Goal: Navigation & Orientation: Find specific page/section

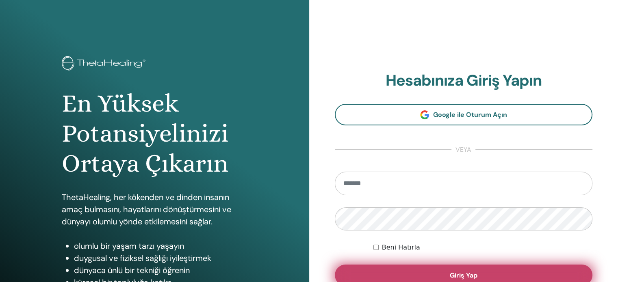
type input "**********"
click at [419, 271] on button "Giriş Yap" at bounding box center [464, 275] width 258 height 21
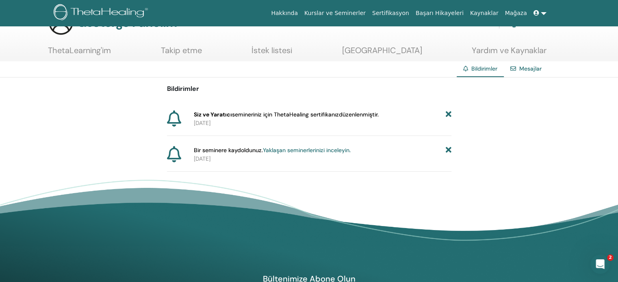
scroll to position [41, 0]
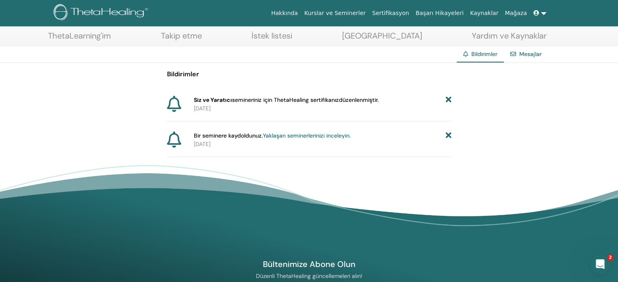
click at [173, 104] on icon at bounding box center [174, 104] width 14 height 16
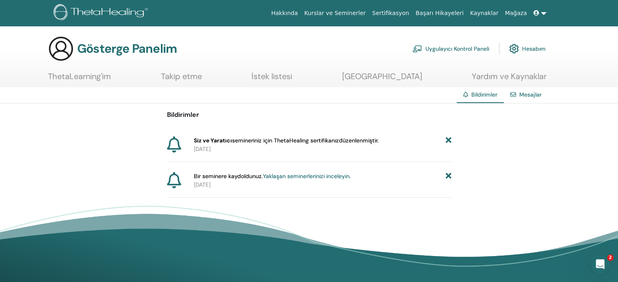
click at [101, 78] on font "ThetaLearning'im" at bounding box center [79, 76] width 63 height 11
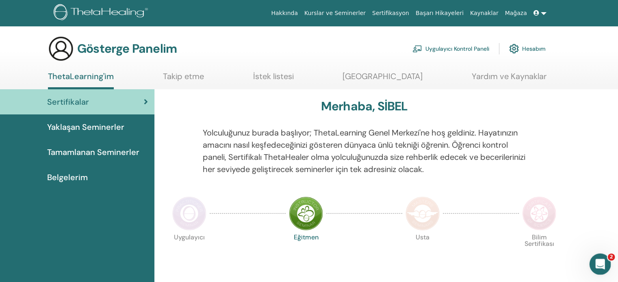
click at [602, 270] on div "Intercom Messenger uygulamasını aç" at bounding box center [599, 263] width 27 height 27
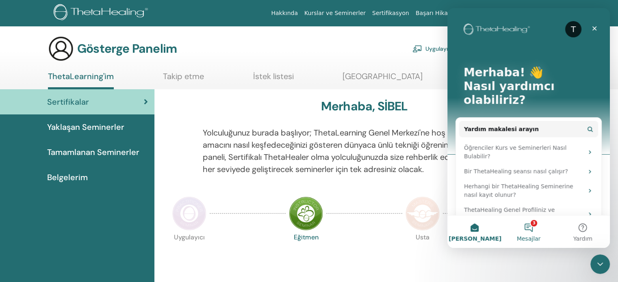
click at [528, 228] on button "3 Mesajlar" at bounding box center [529, 232] width 54 height 33
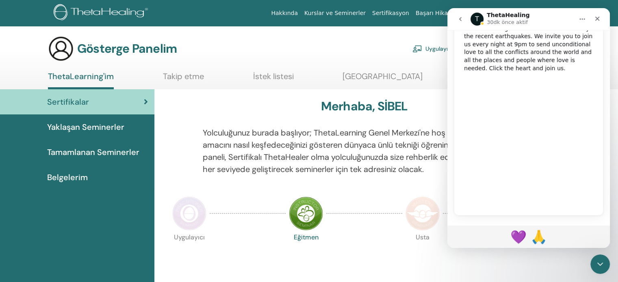
scroll to position [153, 0]
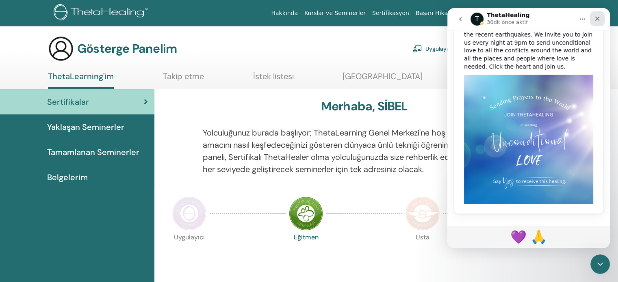
click at [599, 19] on icon "Kapat" at bounding box center [597, 18] width 7 height 7
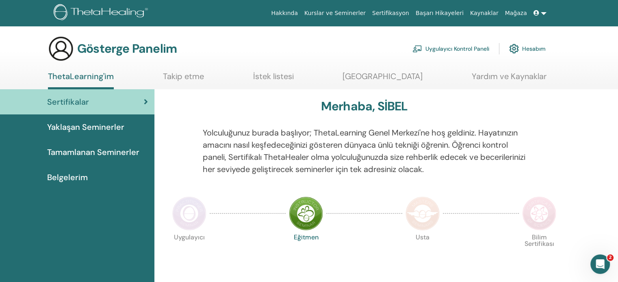
scroll to position [138, 0]
click at [600, 260] on icon "Intercom Messenger uygulamasını aç" at bounding box center [599, 263] width 13 height 13
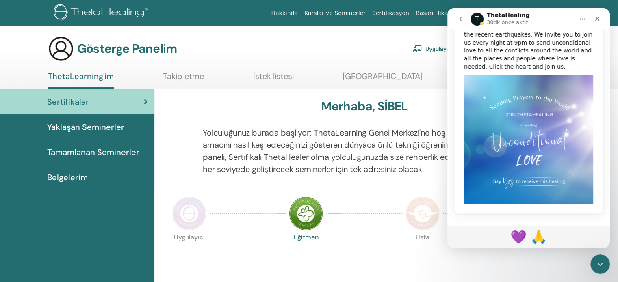
scroll to position [153, 0]
click at [602, 20] on div "Kapat" at bounding box center [597, 18] width 15 height 15
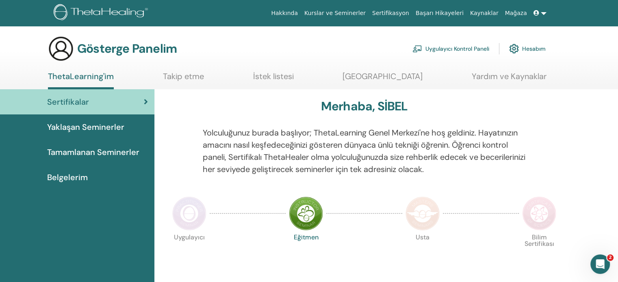
click at [76, 131] on font "Yaklaşan Seminerler" at bounding box center [85, 127] width 77 height 11
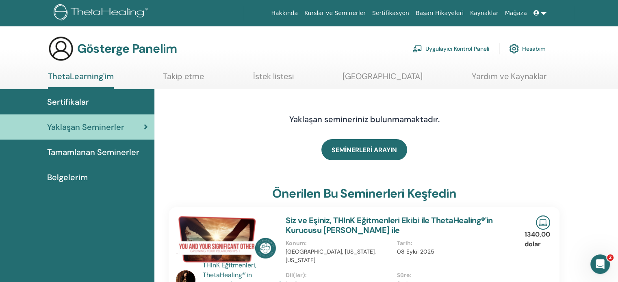
click at [534, 48] on font "Hesabım" at bounding box center [534, 49] width 24 height 7
